Goal: Information Seeking & Learning: Learn about a topic

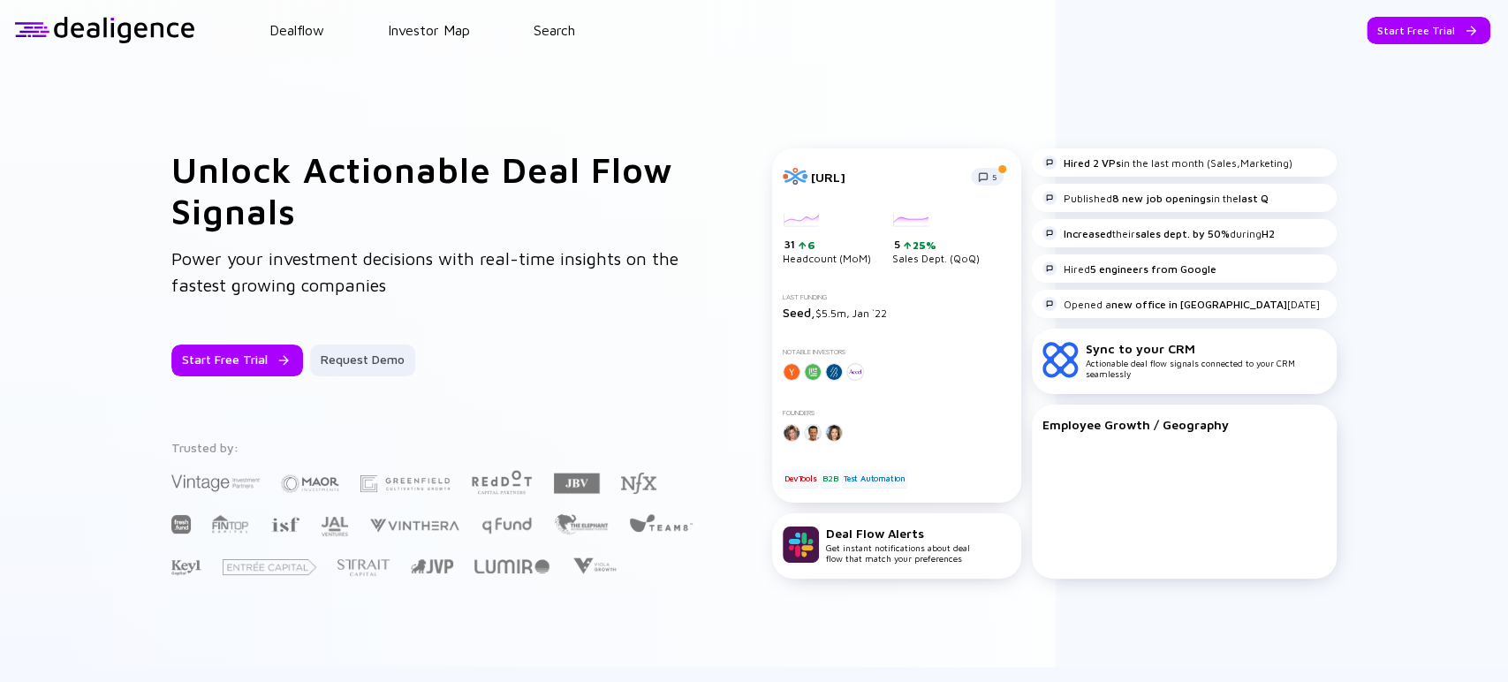
click at [570, 15] on header "Dealflow Investor Map Search Start Free Trial Dealflow Investor Map Start Free …" at bounding box center [754, 30] width 1508 height 60
click at [565, 27] on link "Search" at bounding box center [555, 30] width 42 height 16
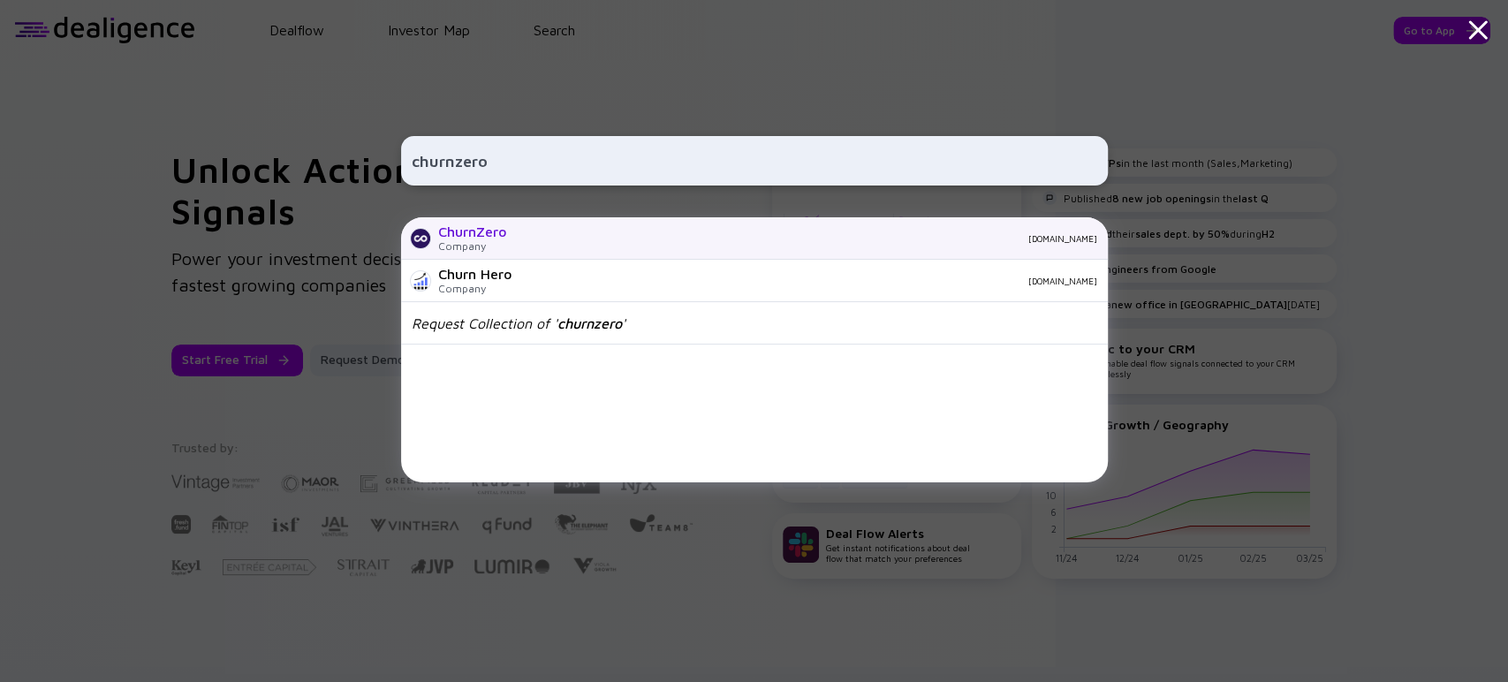
type input "churnzero"
click at [506, 238] on div "ChurnZero" at bounding box center [472, 232] width 68 height 16
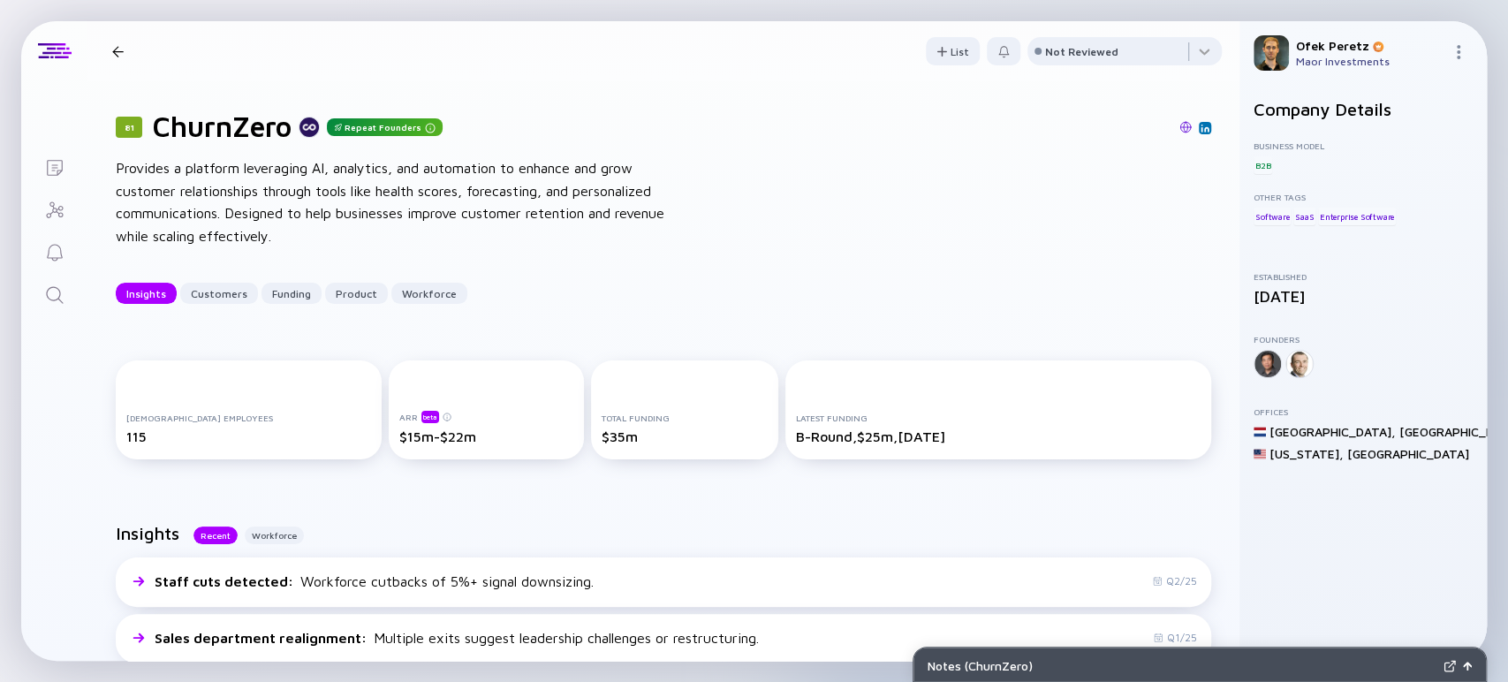
click at [62, 295] on icon "Search" at bounding box center [54, 294] width 21 height 21
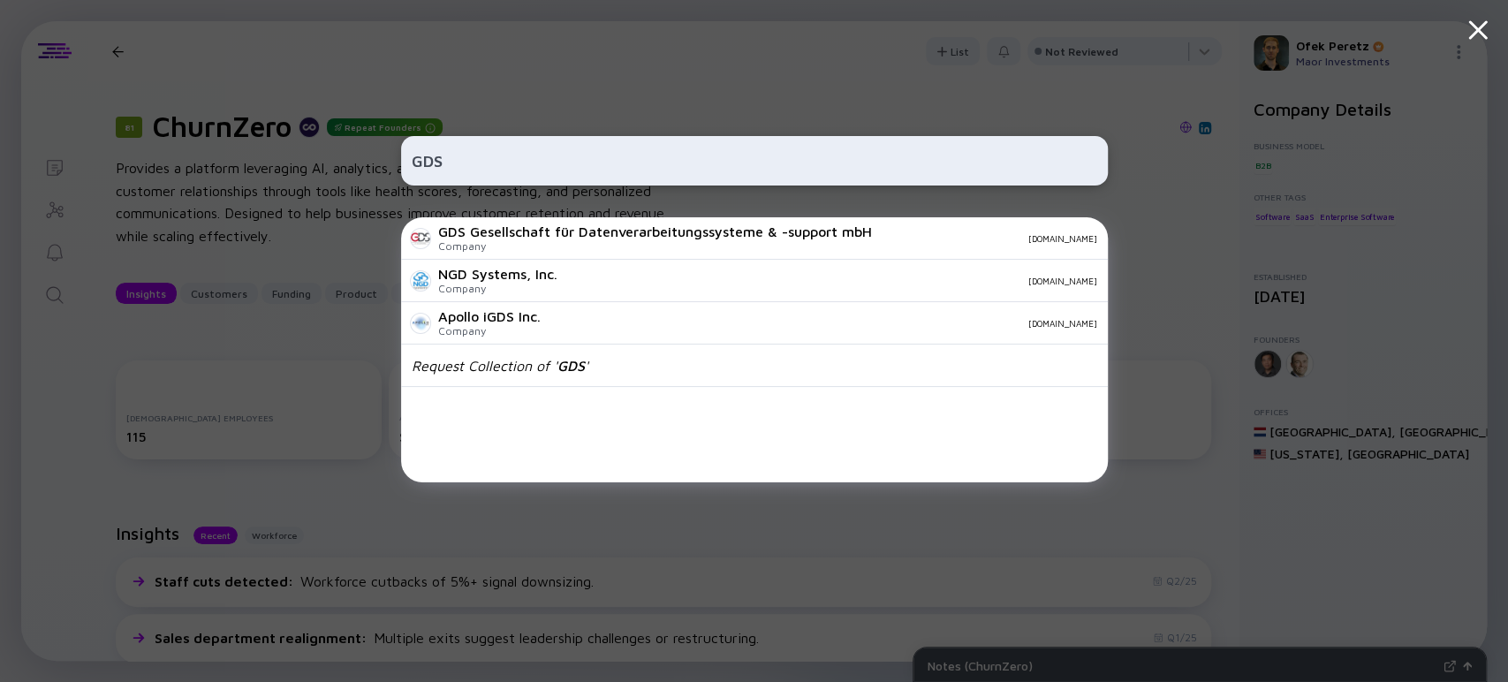
click at [412, 170] on input "GDS" at bounding box center [755, 161] width 686 height 32
click at [423, 161] on input "GDS" at bounding box center [755, 161] width 686 height 32
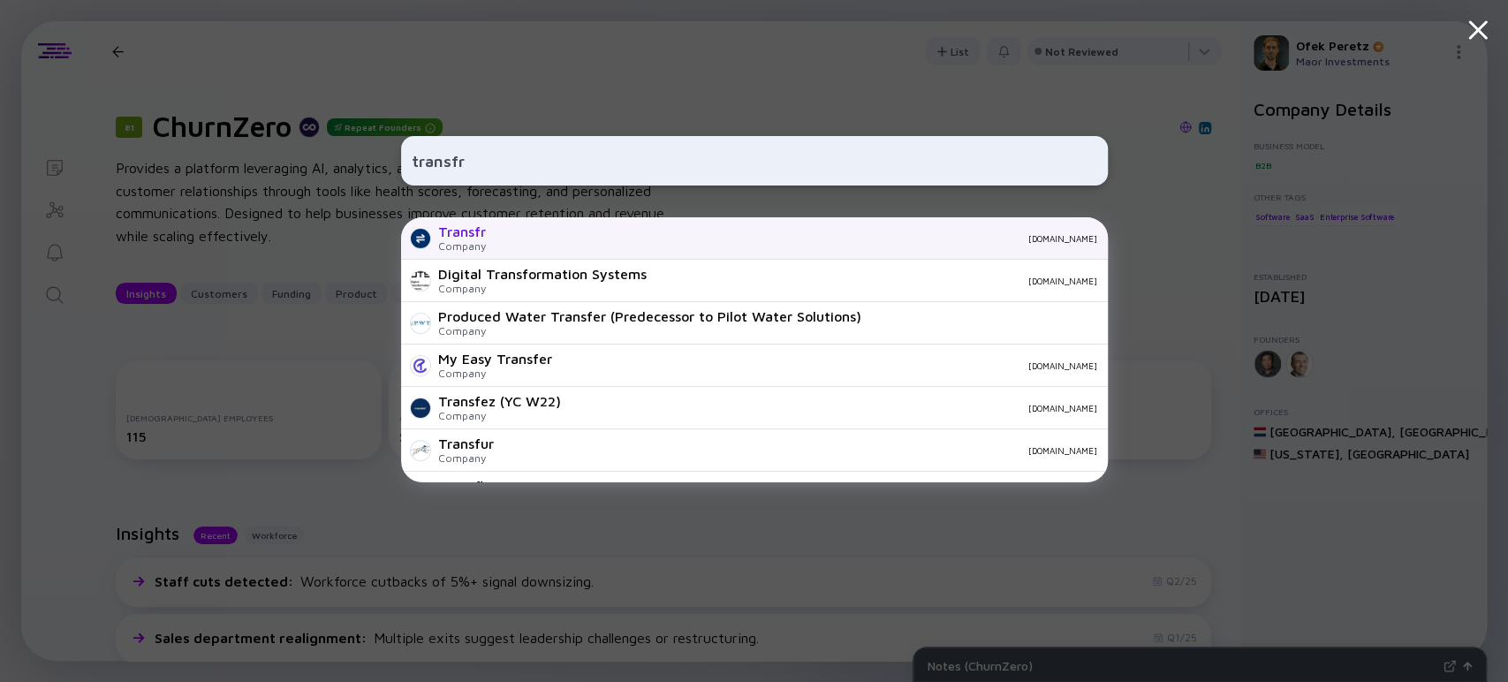
type input "transfr"
click at [502, 234] on div "[DOMAIN_NAME]" at bounding box center [798, 238] width 597 height 11
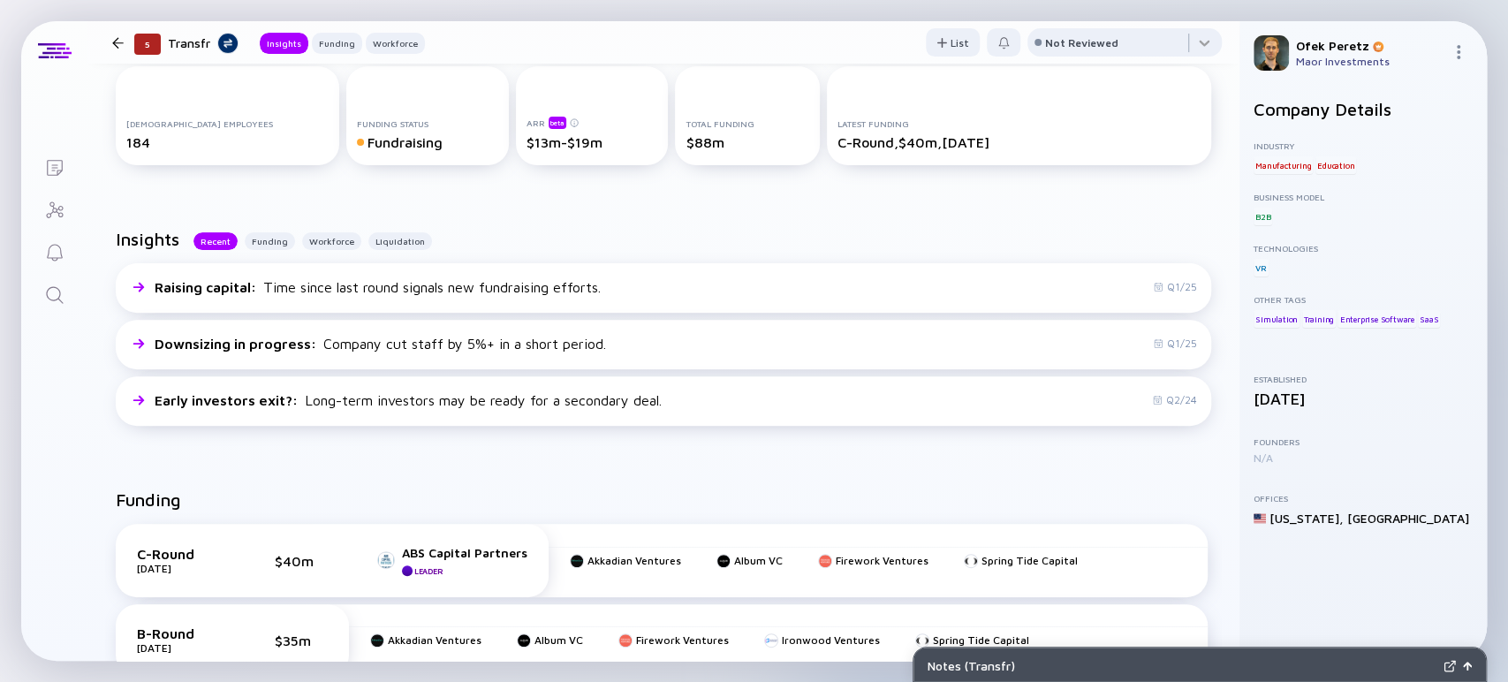
scroll to position [196, 0]
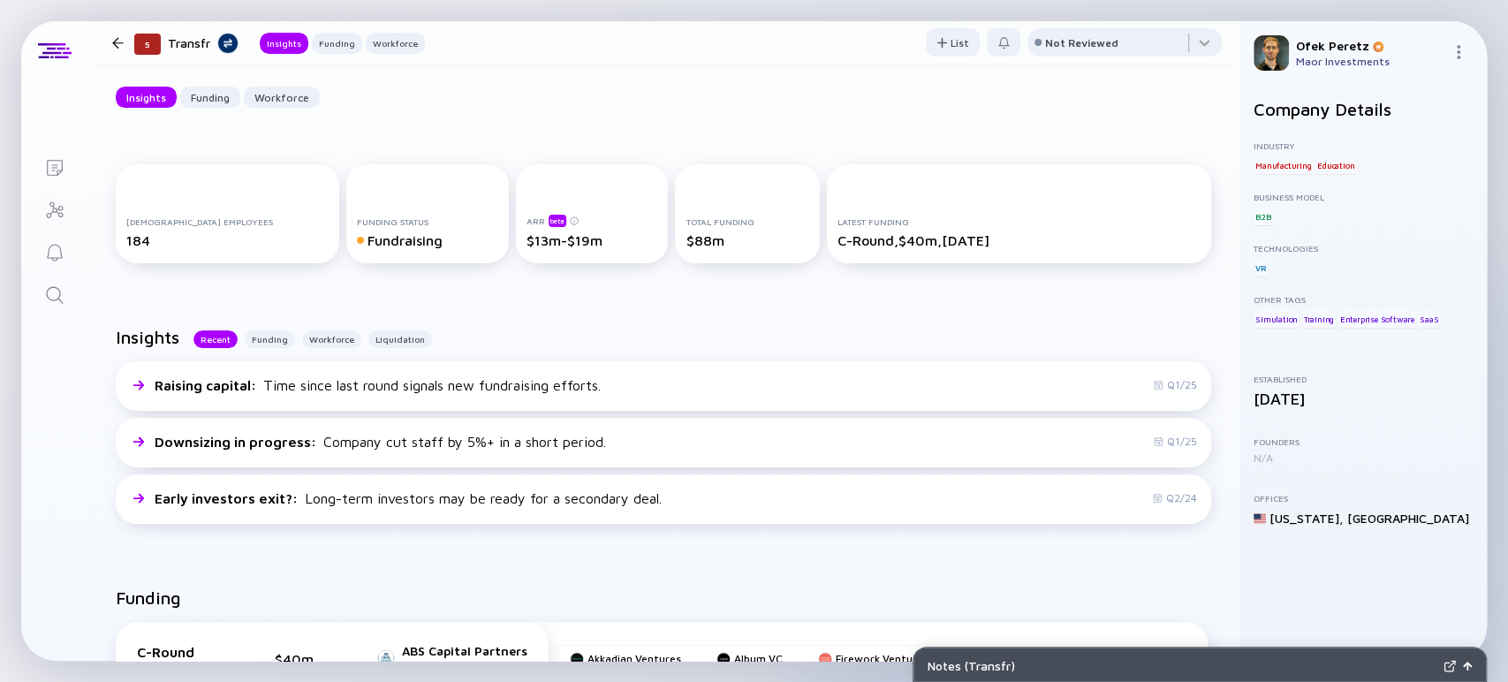
click at [57, 287] on icon "Search" at bounding box center [54, 294] width 21 height 21
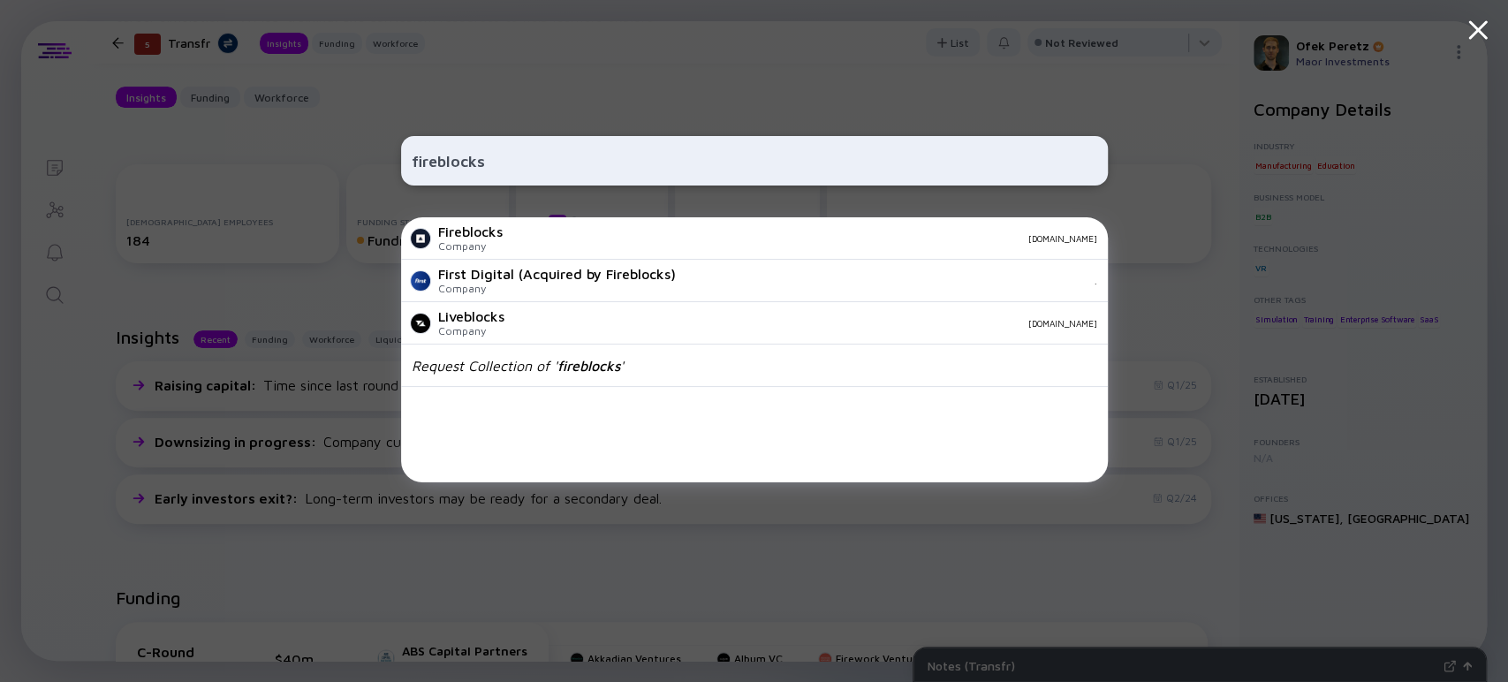
type input "fireblocks"
click at [500, 231] on div "Fireblocks" at bounding box center [470, 232] width 64 height 16
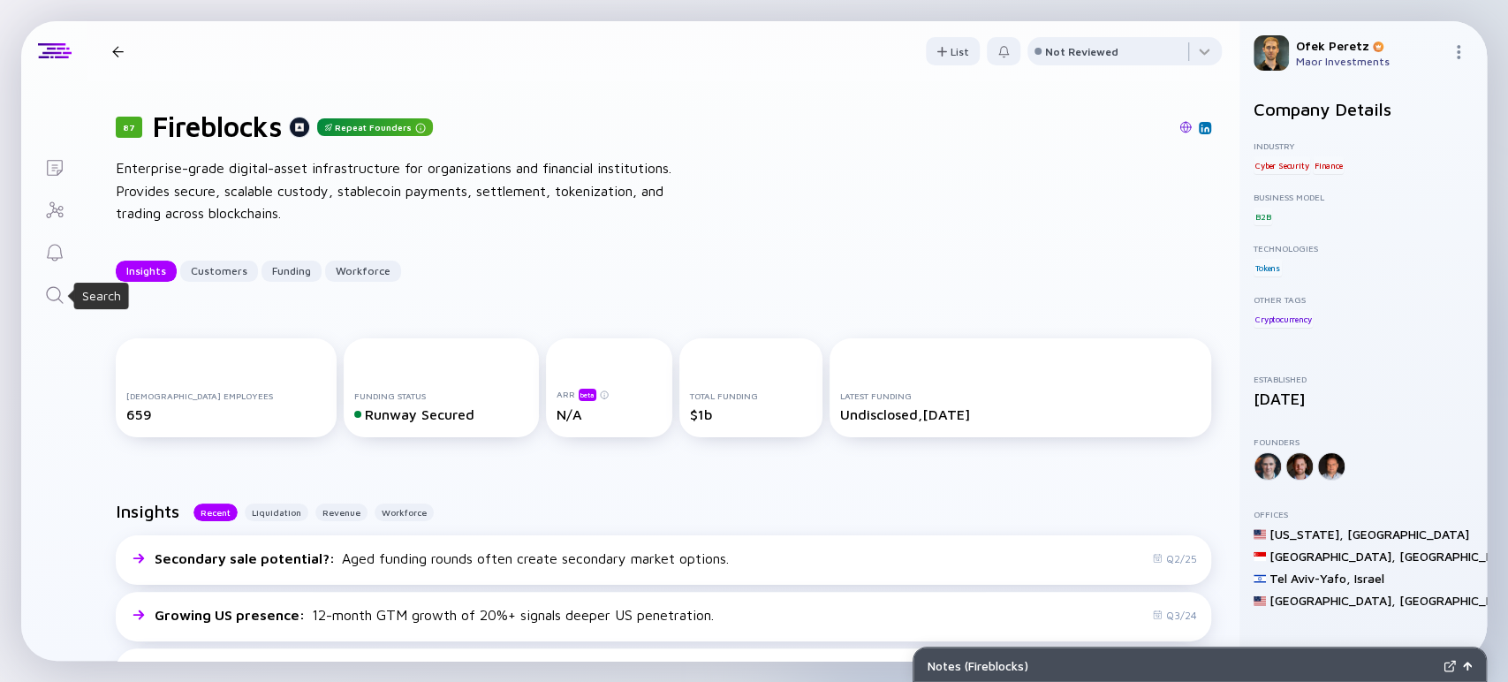
click at [53, 295] on icon "Search" at bounding box center [54, 294] width 21 height 21
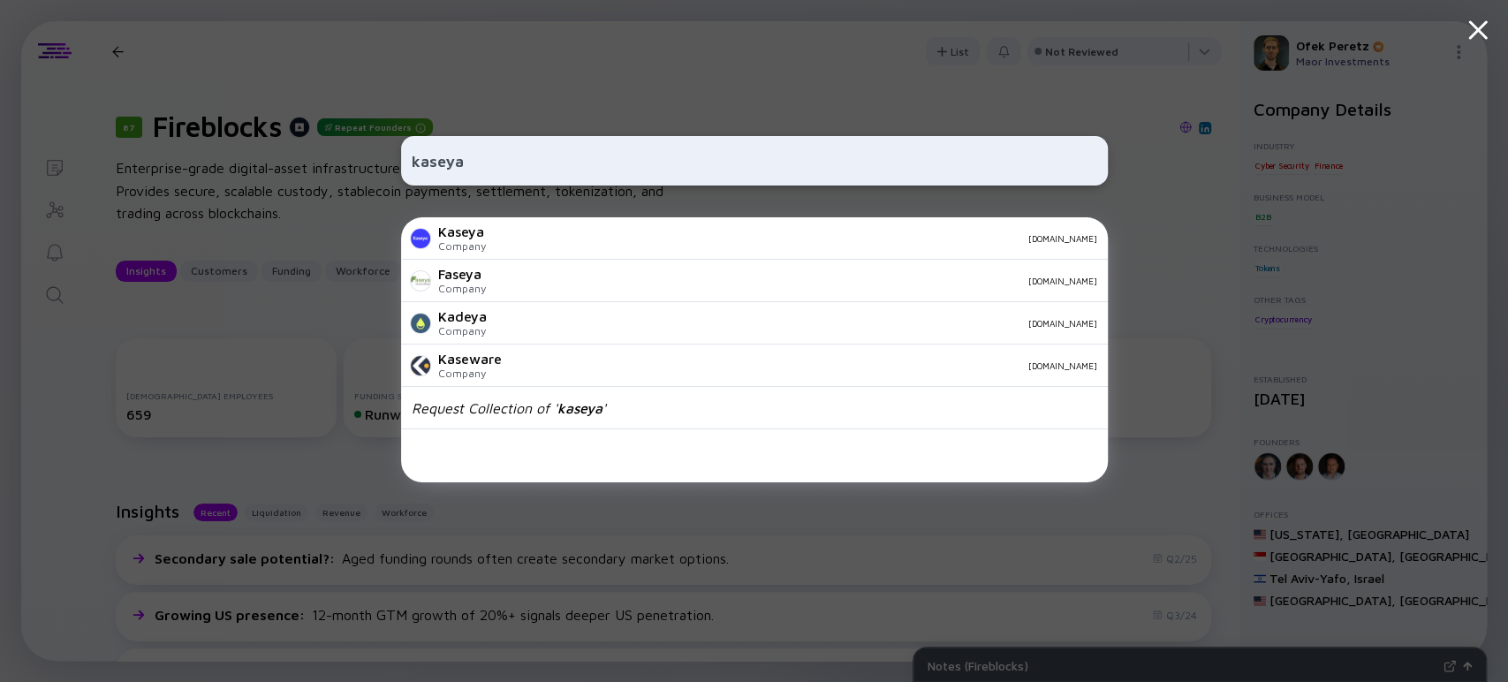
type input "kaseya"
click at [501, 242] on div "[DOMAIN_NAME]" at bounding box center [798, 238] width 597 height 11
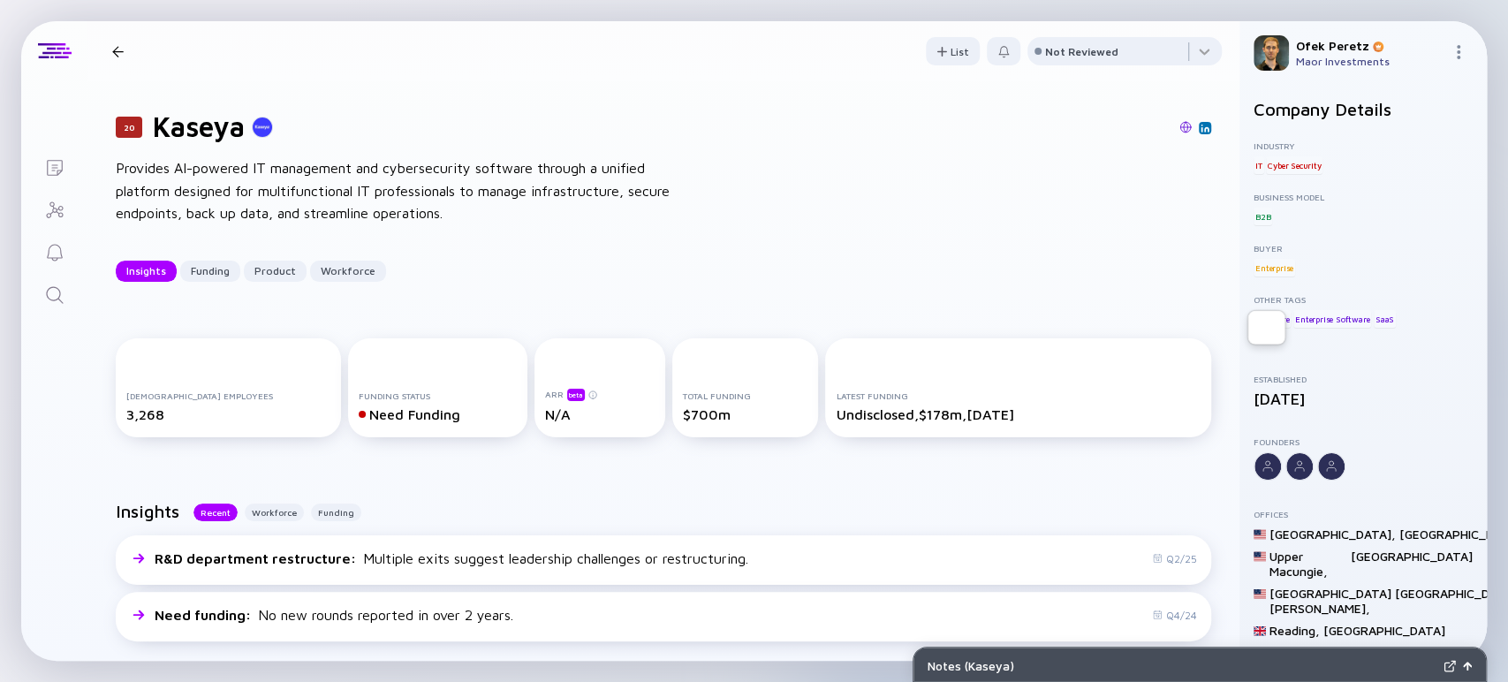
scroll to position [98, 0]
